Goal: Book appointment/travel/reservation

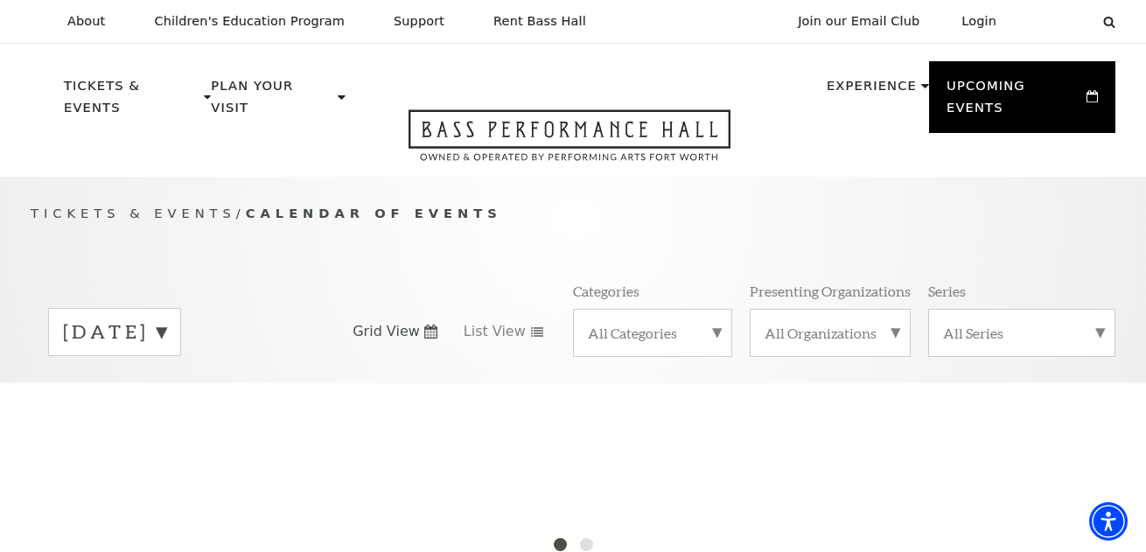
click at [166, 318] on label "[DATE]" at bounding box center [114, 331] width 103 height 27
click at [164, 397] on div at bounding box center [573, 557] width 1146 height 350
click at [389, 245] on div "Tickets & Events / Calendar of Events [DATE] [DATE] [DATE] [DATE] [DATE] [DATE]…" at bounding box center [573, 292] width 1120 height 178
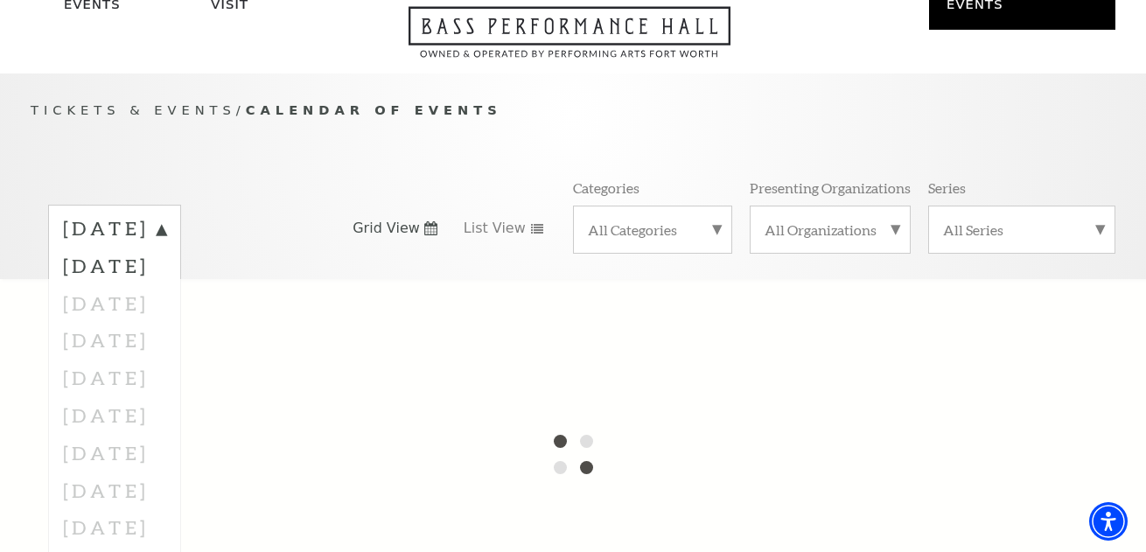
scroll to position [175, 0]
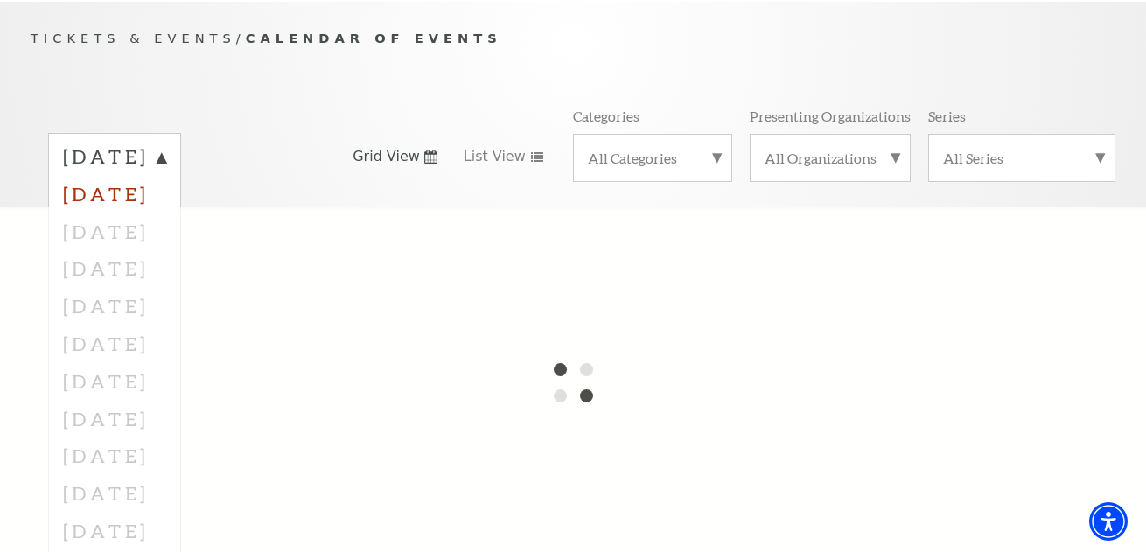
click at [166, 175] on label "[DATE]" at bounding box center [114, 194] width 103 height 38
click at [166, 150] on label "[DATE]" at bounding box center [114, 156] width 103 height 27
click at [150, 217] on div at bounding box center [573, 382] width 1146 height 350
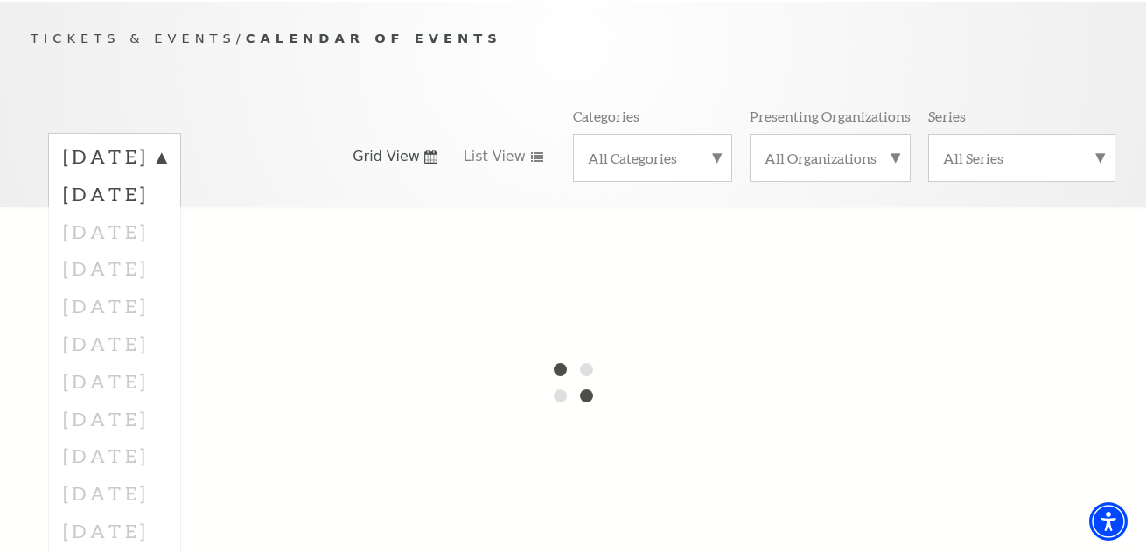
click at [414, 50] on div "Tickets & Events / Calendar of Events [DATE] [DATE] [DATE] [DATE] [DATE] [DATE]…" at bounding box center [573, 117] width 1120 height 178
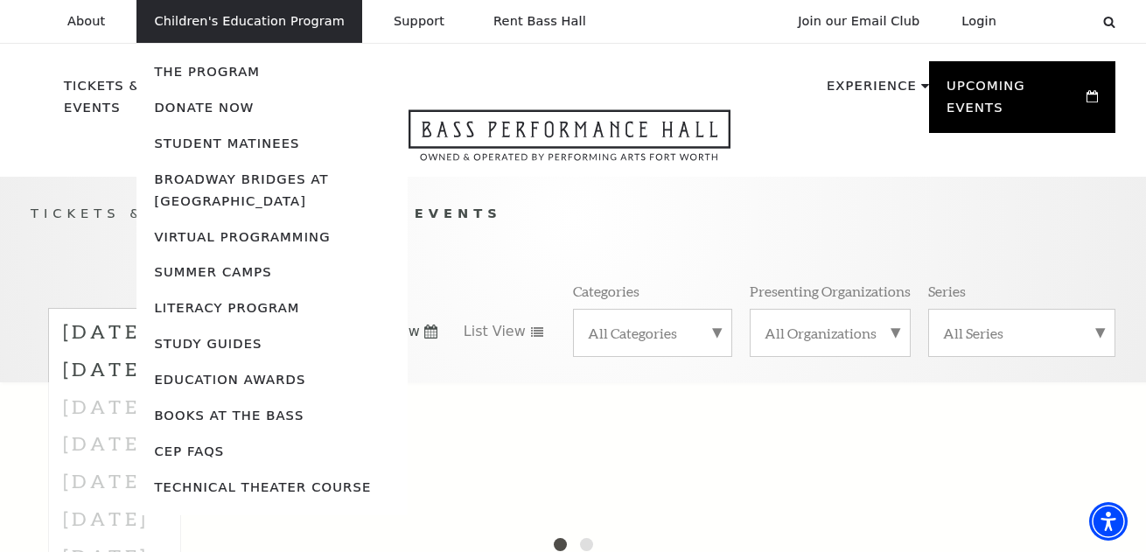
click at [320, 12] on li "Children's Education Program The Program Donate Now Student Matinees Broadway B…" at bounding box center [249, 21] width 226 height 43
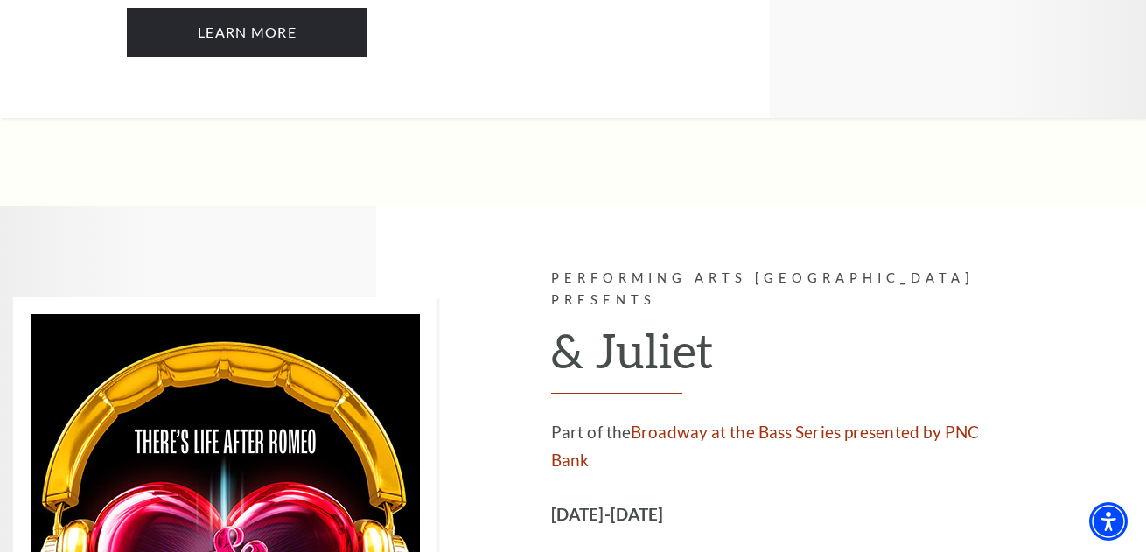
scroll to position [4550, 0]
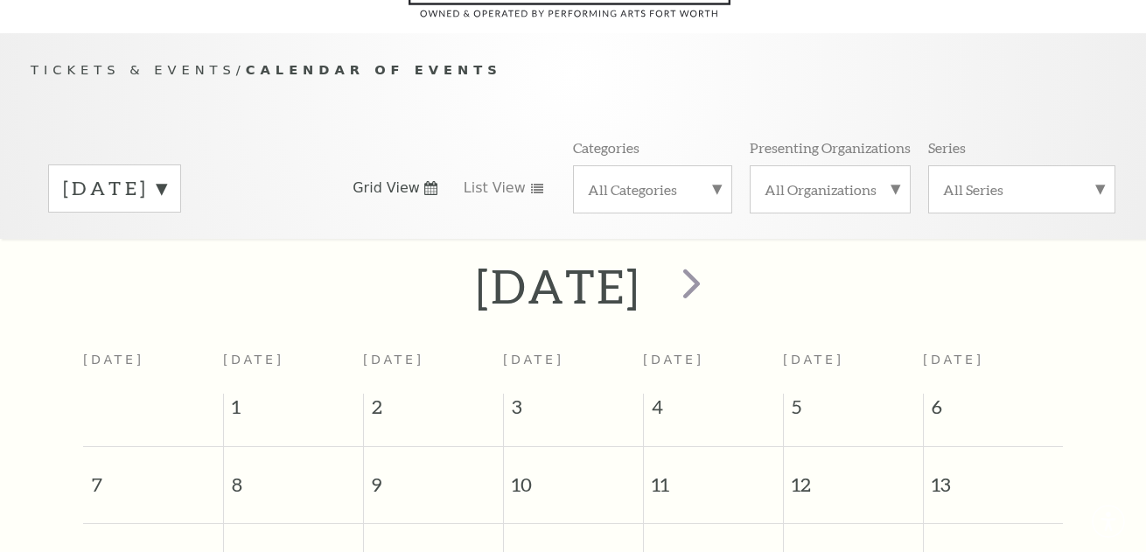
scroll to position [154, 0]
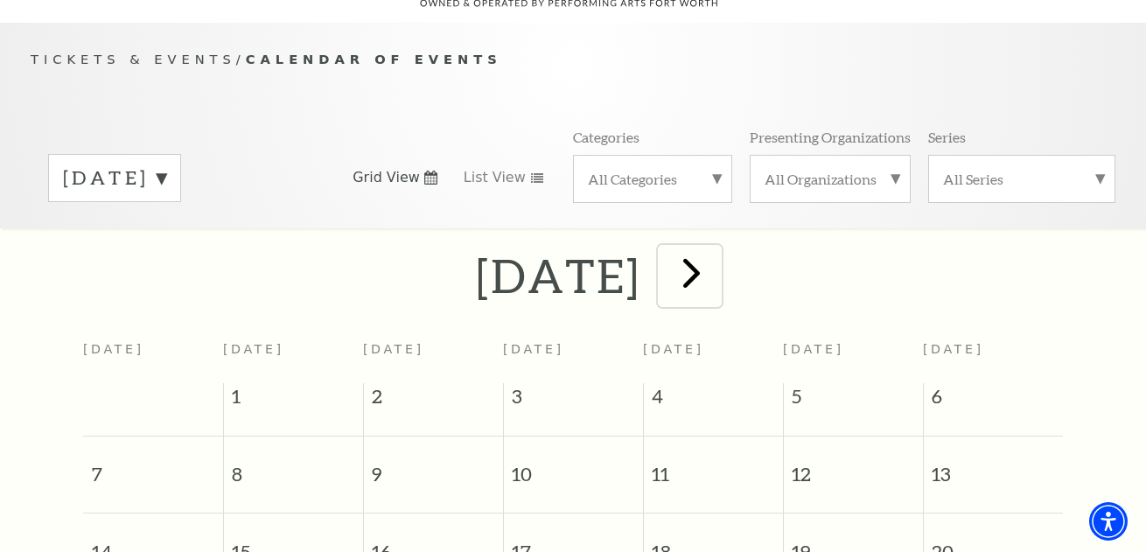
click at [717, 271] on span "next" at bounding box center [692, 273] width 50 height 50
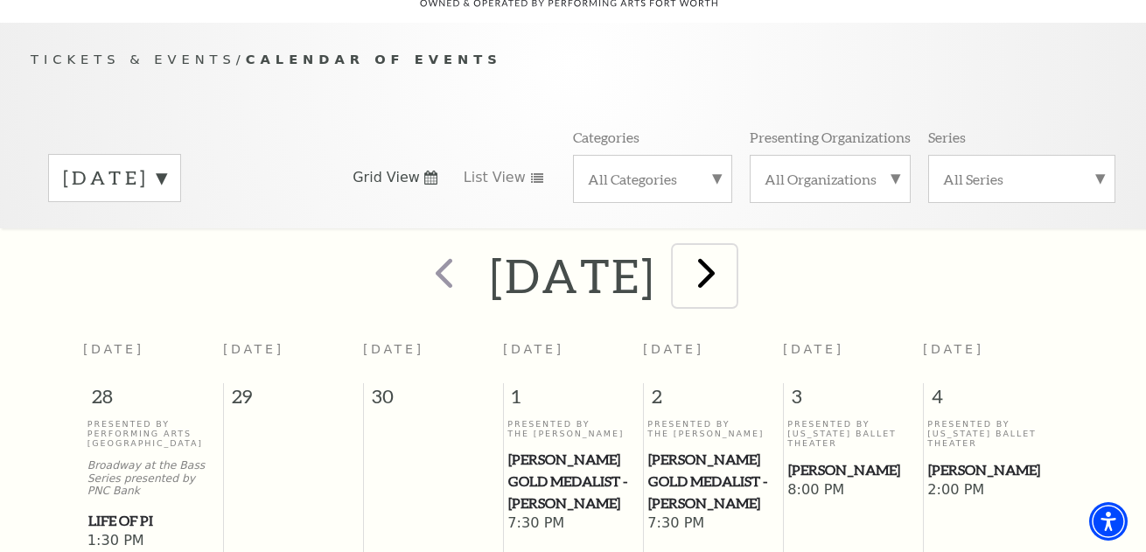
click at [731, 271] on span "next" at bounding box center [707, 273] width 50 height 50
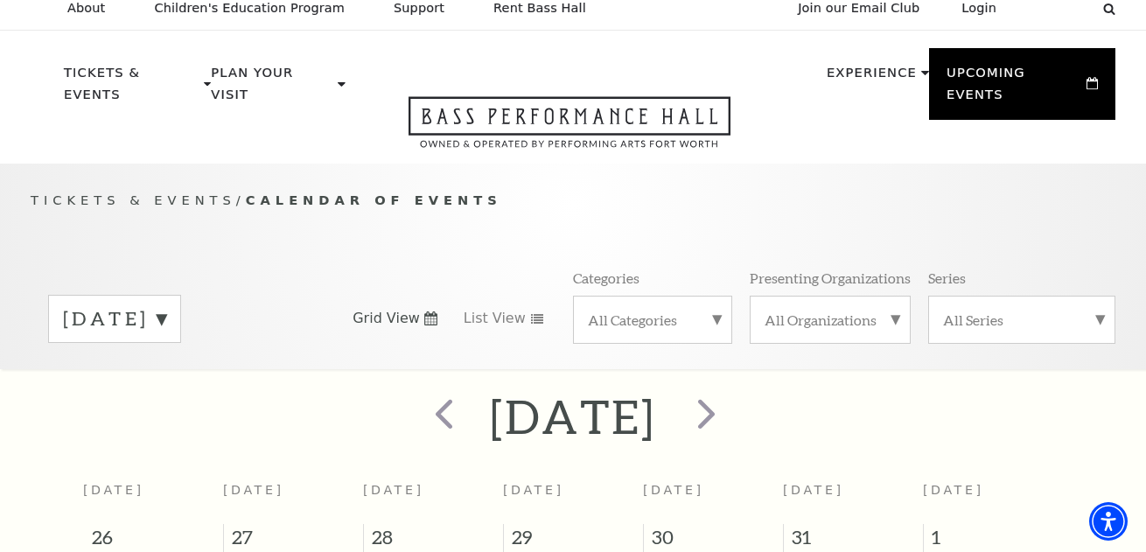
scroll to position [0, 0]
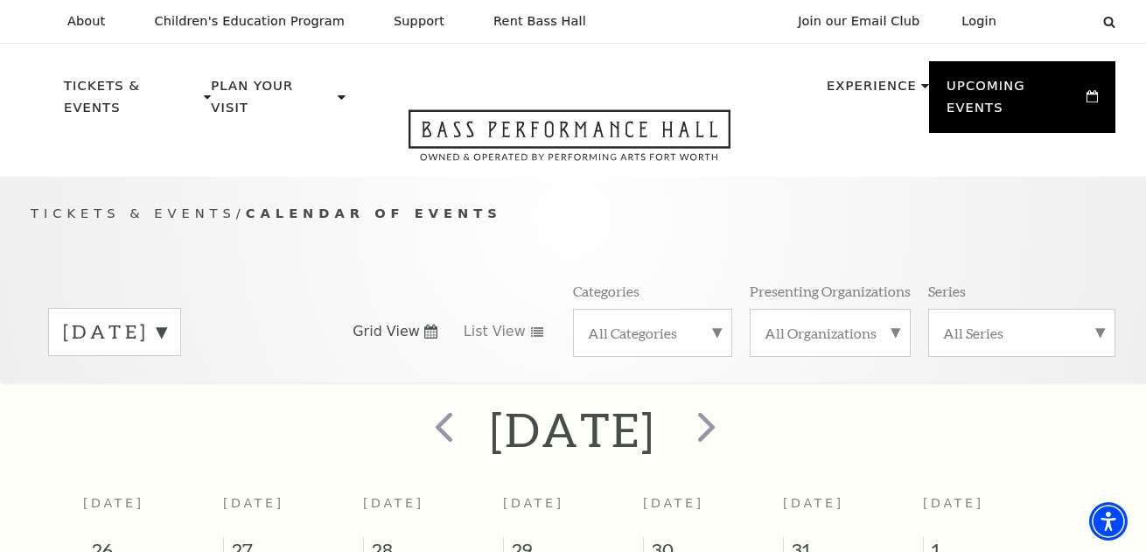
click at [633, 203] on p "Tickets & Events / Calendar of Events" at bounding box center [573, 214] width 1085 height 22
